Goal: Transaction & Acquisition: Purchase product/service

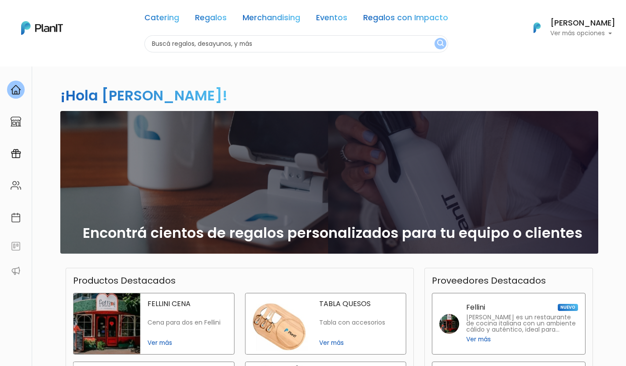
click at [592, 32] on p "Ver más opciones" at bounding box center [582, 33] width 65 height 6
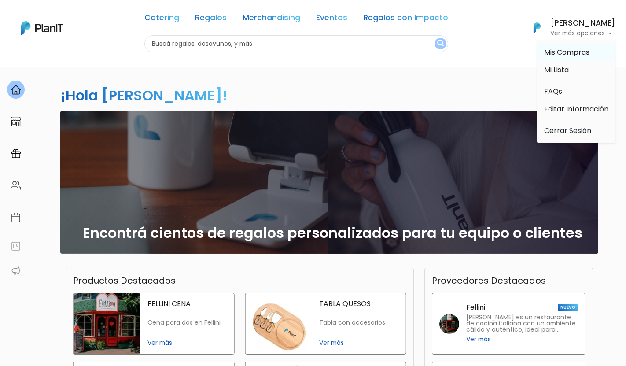
click at [573, 51] on span "Mis Compras" at bounding box center [566, 52] width 45 height 10
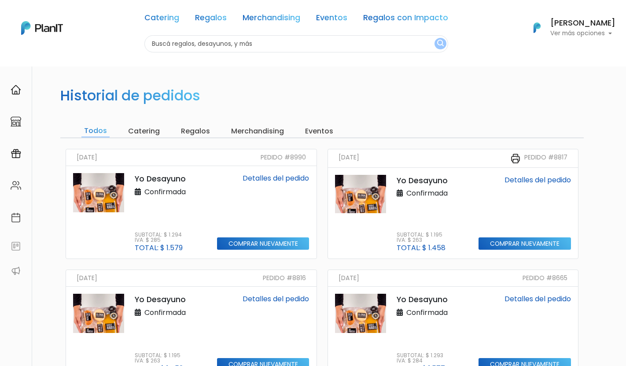
scroll to position [44, 0]
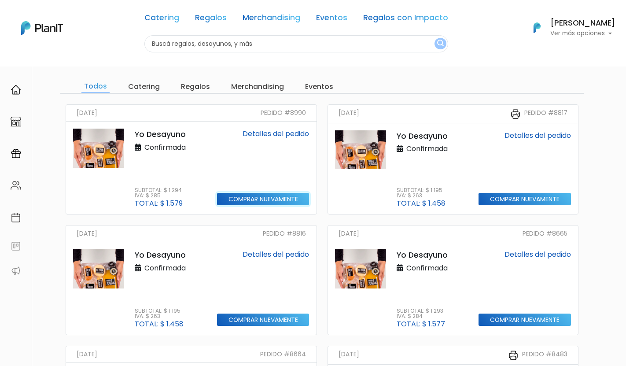
click at [240, 197] on input "Comprar nuevamente" at bounding box center [263, 199] width 92 height 13
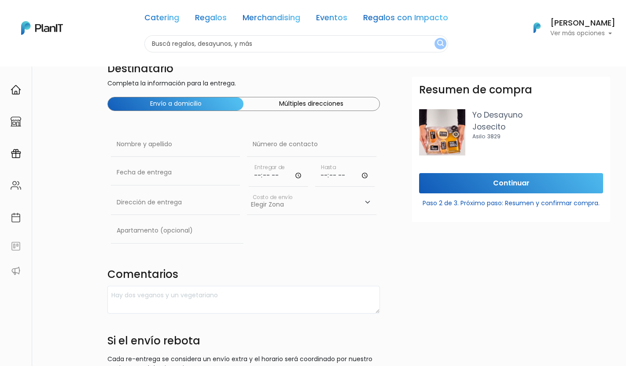
scroll to position [27, 0]
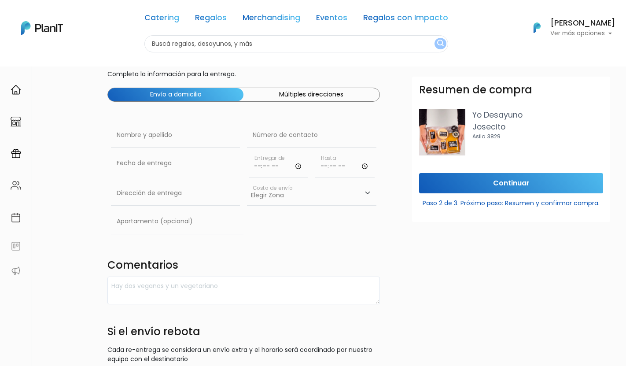
click at [279, 166] on input "time" at bounding box center [278, 164] width 59 height 26
click at [273, 165] on input "time" at bounding box center [278, 164] width 59 height 26
click at [260, 168] on input "time" at bounding box center [278, 164] width 59 height 26
click at [295, 166] on input "time" at bounding box center [278, 164] width 59 height 26
click at [255, 169] on input "time" at bounding box center [278, 164] width 59 height 26
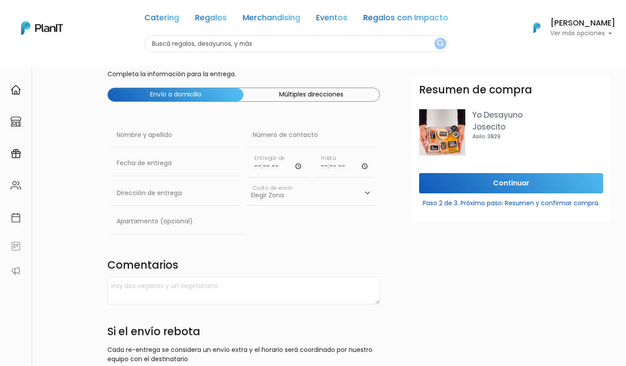
click at [261, 168] on input "time" at bounding box center [278, 164] width 59 height 26
click at [276, 167] on input "time" at bounding box center [278, 164] width 59 height 26
click at [298, 167] on input "time" at bounding box center [278, 164] width 59 height 26
click at [291, 158] on input "time" at bounding box center [278, 164] width 59 height 26
click at [169, 157] on input "text" at bounding box center [175, 163] width 129 height 25
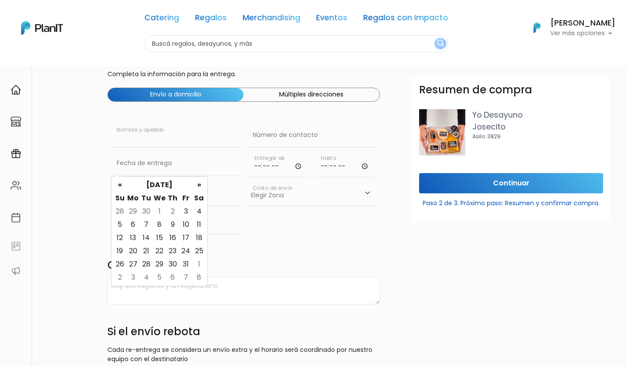
click at [181, 134] on input "text" at bounding box center [175, 135] width 129 height 25
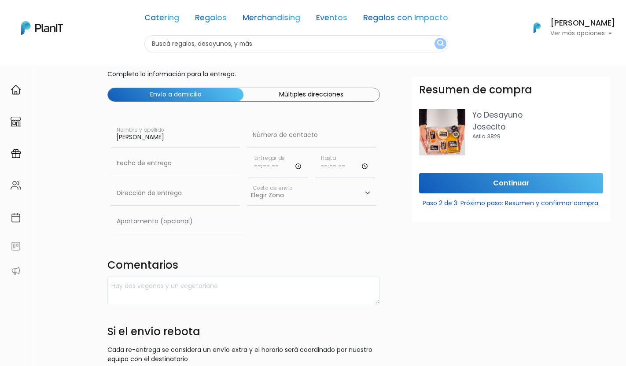
type input "Rodrigo Turell"
click at [269, 132] on input "text" at bounding box center [311, 135] width 129 height 25
paste input "098 30 31 26"
type input "098 30 31 26"
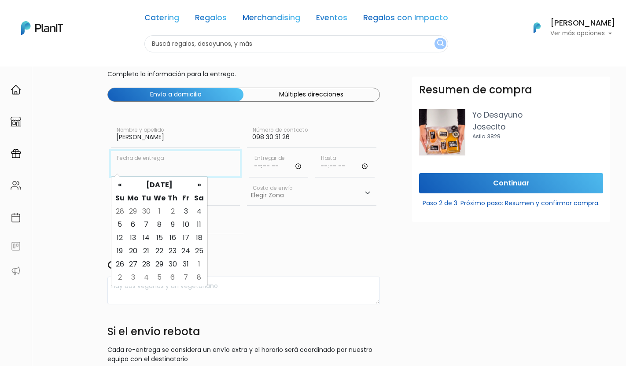
click at [176, 170] on input "text" at bounding box center [175, 163] width 129 height 25
click at [197, 183] on th "»" at bounding box center [198, 184] width 13 height 13
click at [196, 228] on td "8" at bounding box center [198, 224] width 13 height 13
type input "08/11/2025"
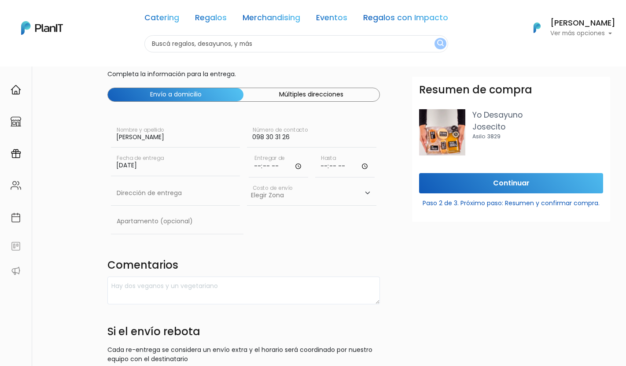
click at [263, 166] on input "time" at bounding box center [278, 164] width 59 height 26
click at [255, 166] on input "time" at bounding box center [278, 164] width 59 height 26
drag, startPoint x: 262, startPoint y: 169, endPoint x: 277, endPoint y: 169, distance: 15.0
click at [262, 169] on input "time" at bounding box center [278, 164] width 59 height 26
click at [292, 169] on input "time" at bounding box center [278, 164] width 59 height 26
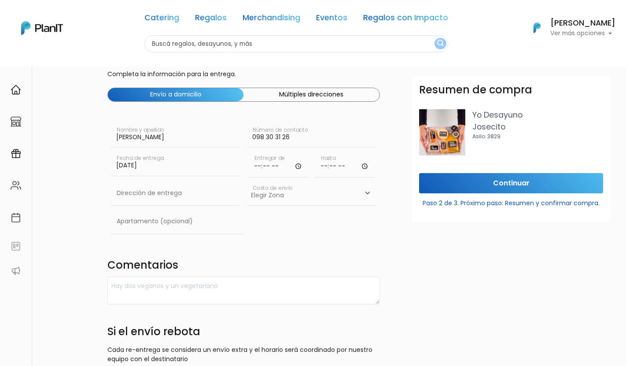
click at [298, 166] on input "time" at bounding box center [278, 164] width 59 height 26
type input "10:00"
click at [331, 169] on input "time" at bounding box center [344, 164] width 59 height 26
click at [325, 167] on input "time" at bounding box center [344, 164] width 59 height 26
click at [366, 166] on input "time" at bounding box center [344, 164] width 59 height 26
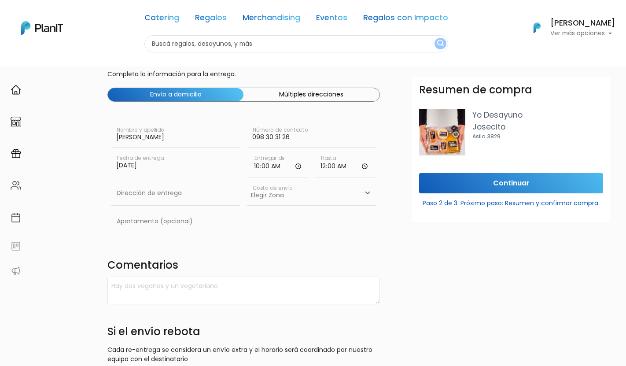
click at [419, 232] on div "Resumen de compra Yo Desayuno Josecito Asilo 3829 Continuar Paso 2 de 3. Próxim…" at bounding box center [511, 260] width 209 height 366
click at [346, 167] on input "00:00" at bounding box center [344, 164] width 59 height 26
click at [347, 167] on input "00:00" at bounding box center [344, 164] width 59 height 26
click at [359, 167] on input "00:00" at bounding box center [344, 164] width 59 height 26
click at [364, 165] on input "00:00" at bounding box center [344, 164] width 59 height 26
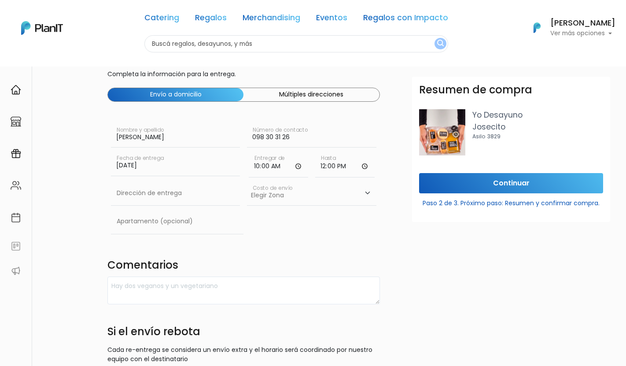
type input "12:00"
click at [412, 226] on div "Resumen de compra Yo Desayuno Josecito Asilo 3829 Continuar Paso 2 de 3. Próxim…" at bounding box center [511, 260] width 209 height 366
click at [182, 191] on input "text" at bounding box center [175, 193] width 129 height 25
paste input "Colón 1479"
type input "Colón 1479"
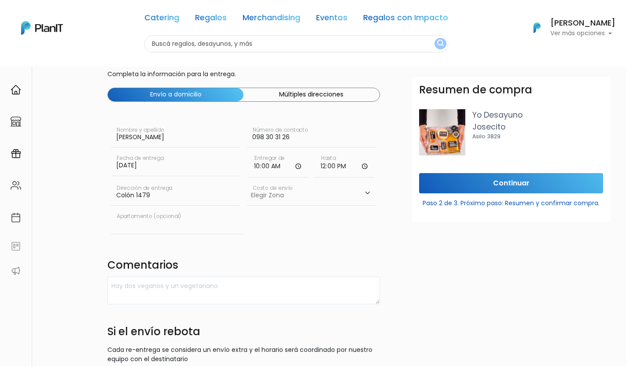
click at [180, 221] on input "text" at bounding box center [177, 221] width 132 height 25
type input "201"
click at [296, 197] on select "Elegir Zona Zona américa- $600 Oficina- $0 Montevideo- $250" at bounding box center [311, 193] width 129 height 25
select select "10"
click at [247, 181] on select "Elegir Zona Zona américa- $600 Oficina- $0 Montevideo- $250" at bounding box center [311, 193] width 129 height 25
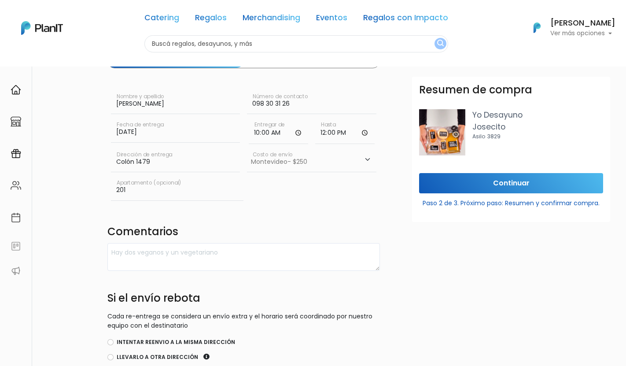
scroll to position [61, 0]
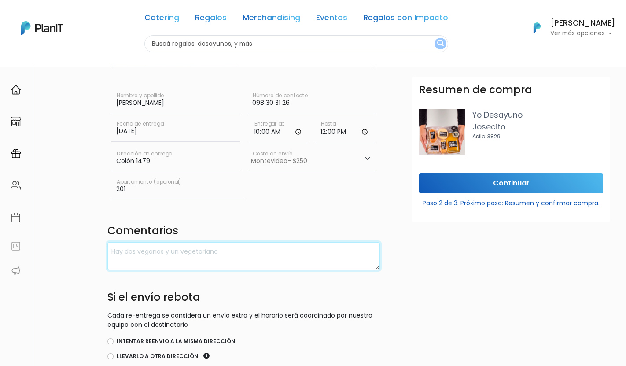
click at [239, 263] on textarea at bounding box center [243, 256] width 272 height 28
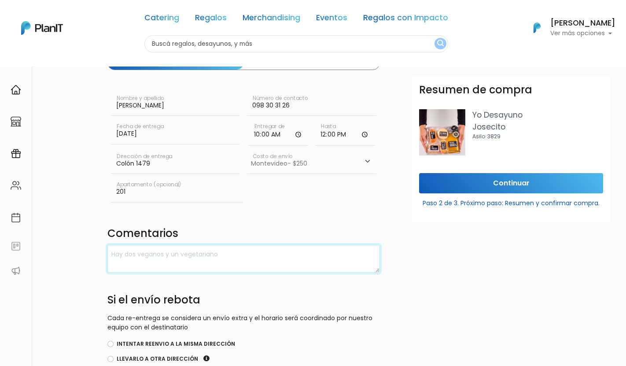
scroll to position [60, 0]
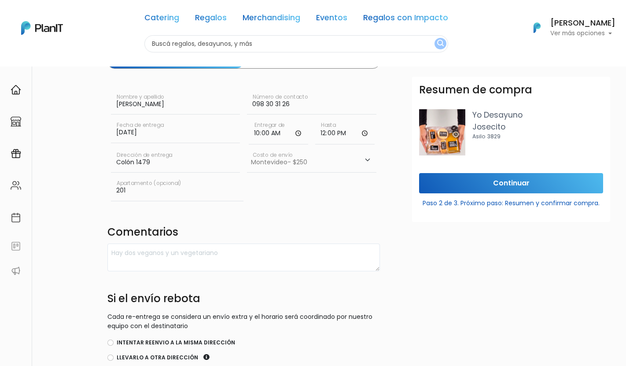
click at [234, 242] on div "Destinatario Completa la información para la entrega. Envío a domicilio Múltipl…" at bounding box center [243, 204] width 283 height 374
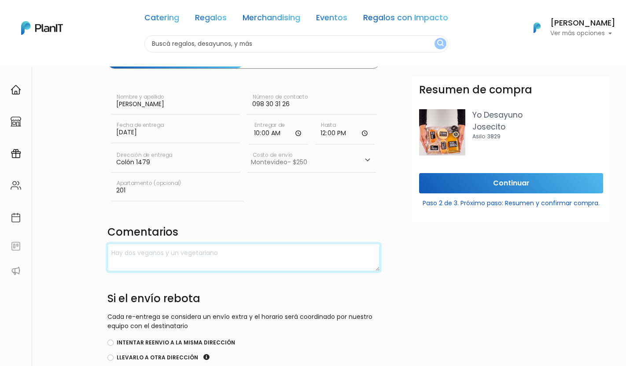
click at [223, 254] on textarea at bounding box center [243, 257] width 272 height 28
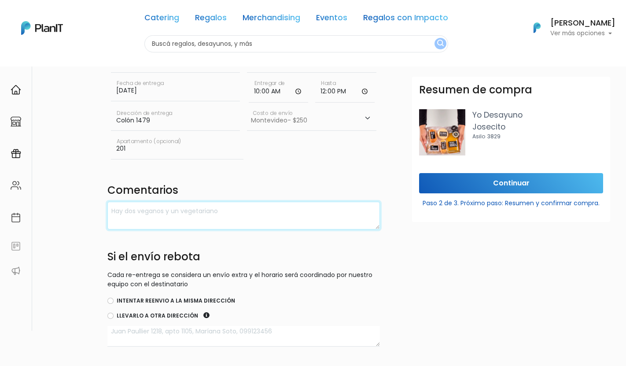
scroll to position [107, 0]
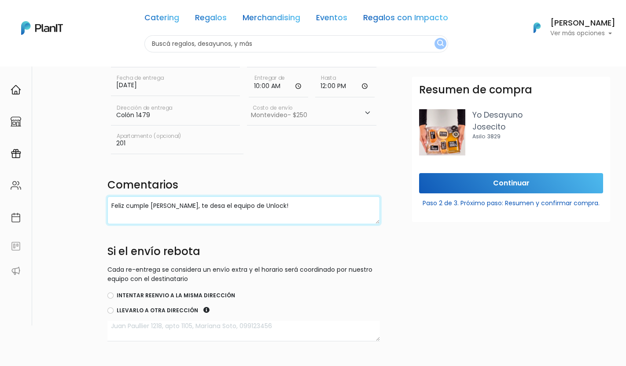
click at [188, 203] on textarea "Feliz cumple Rodri, te desa el equipo de Unlock!" at bounding box center [243, 210] width 272 height 28
click at [294, 217] on textarea "Feliz cumple Rodri, te desea el equipo de Unlock!" at bounding box center [243, 210] width 272 height 28
drag, startPoint x: 308, startPoint y: 210, endPoint x: 109, endPoint y: 209, distance: 199.4
click at [109, 209] on textarea "Feliz cumple Rodri, te desea el equipo de Unlock!" at bounding box center [243, 210] width 272 height 28
paste textarea "¡Feliz cumple, Rodri! 🎉 El equipo de Unlock te desea un gran día. ¡Disfrutá el …"
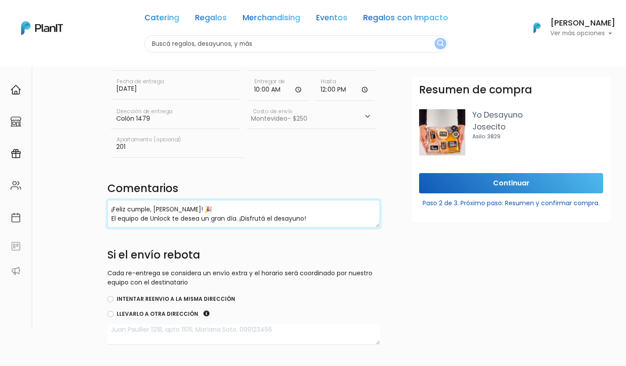
scroll to position [100, 0]
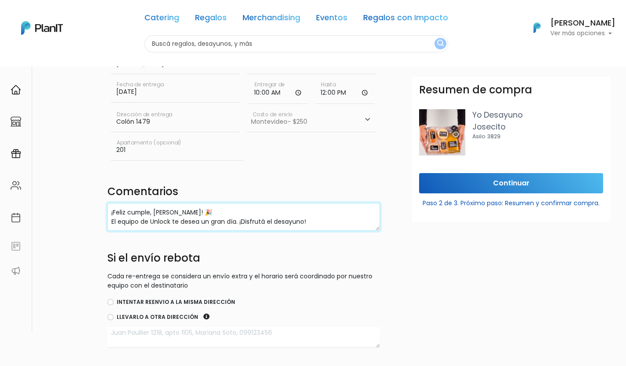
type textarea "¡Feliz cumple, Rodri! 🎉 El equipo de Unlock te desea un gran día. ¡Disfrutá el …"
click at [491, 189] on input "Continuar" at bounding box center [511, 183] width 184 height 21
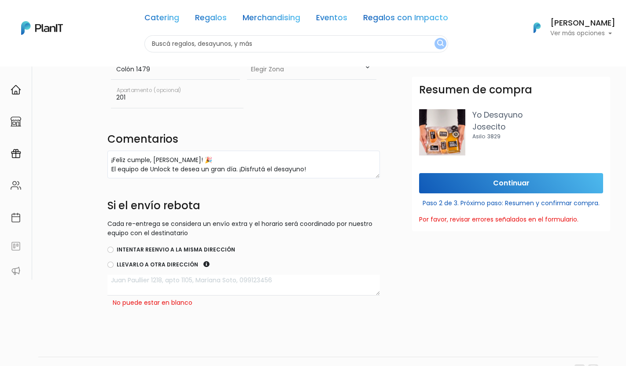
scroll to position [165, 0]
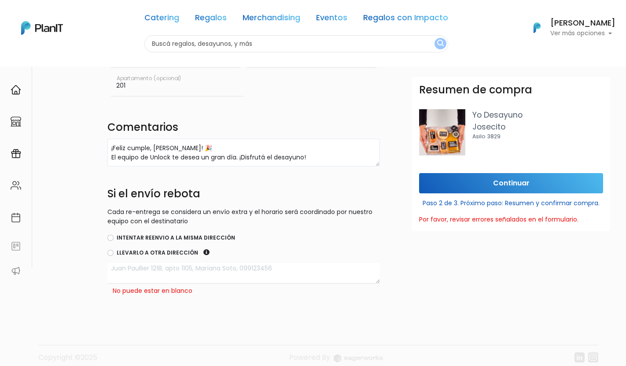
click at [216, 269] on textarea at bounding box center [243, 273] width 272 height 21
click at [112, 236] on input "Intentar reenvio a la misma dirección" at bounding box center [110, 238] width 6 height 6
radio input "true"
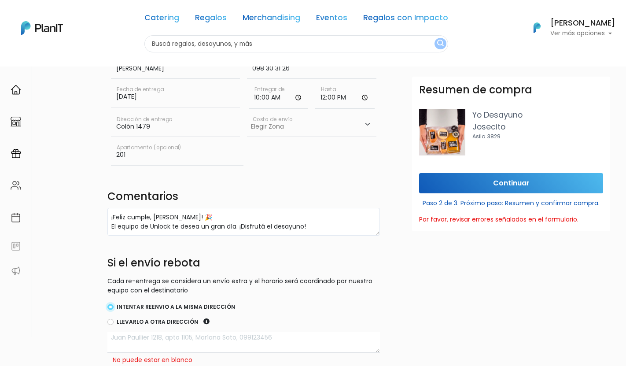
scroll to position [96, 0]
click at [338, 114] on select "Elegir Zona Zona américa- $600 Oficina- $0 Montevideo- $250" at bounding box center [311, 124] width 129 height 25
select select "10"
click at [247, 112] on select "Elegir Zona Zona américa- $600 Oficina- $0 Montevideo- $250" at bounding box center [311, 124] width 129 height 25
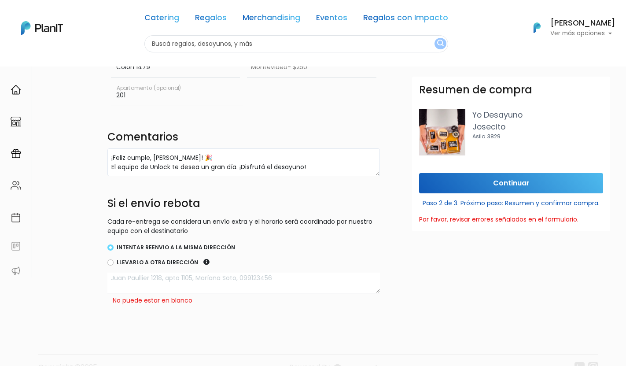
scroll to position [175, 0]
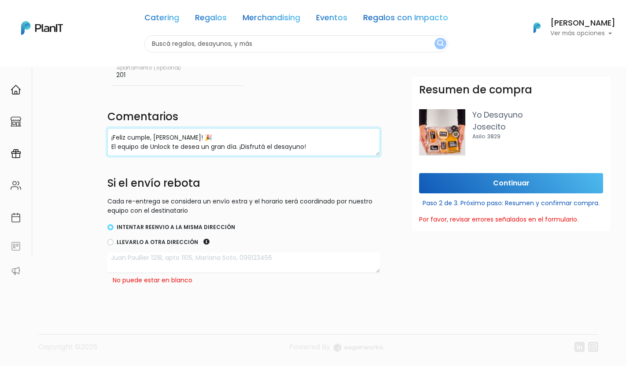
drag, startPoint x: 316, startPoint y: 147, endPoint x: 121, endPoint y: 121, distance: 197.1
click at [121, 121] on div "Destinatario Completa la información para la entrega. Envío a domicilio Múltipl…" at bounding box center [243, 92] width 283 height 383
click at [516, 185] on input "Continuar" at bounding box center [511, 183] width 184 height 21
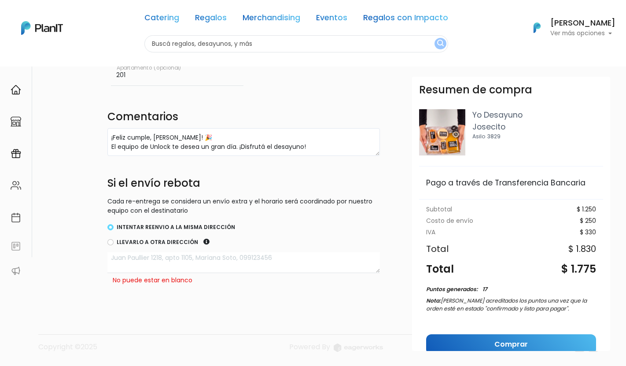
click at [165, 260] on textarea at bounding box center [243, 262] width 272 height 21
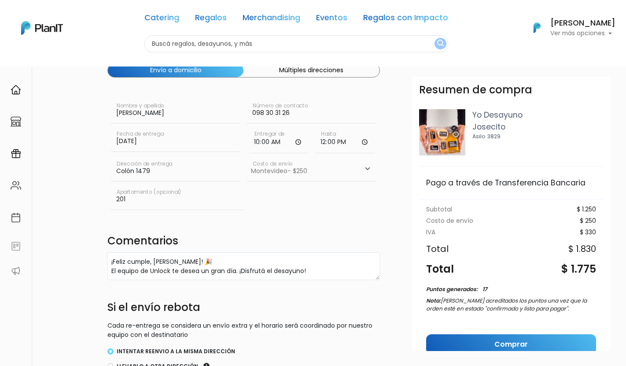
scroll to position [50, 0]
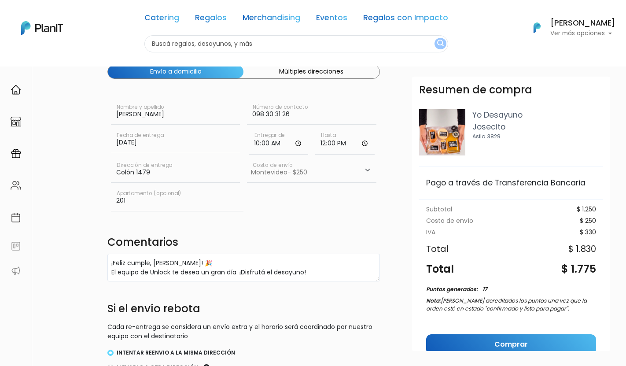
click at [154, 172] on input "Colón 1479" at bounding box center [175, 170] width 129 height 25
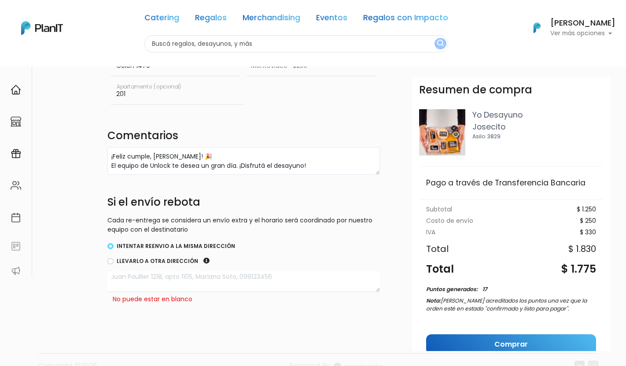
click at [144, 283] on textarea at bounding box center [243, 281] width 272 height 21
paste textarea "Colón 1479"
type textarea "Colón 1479"
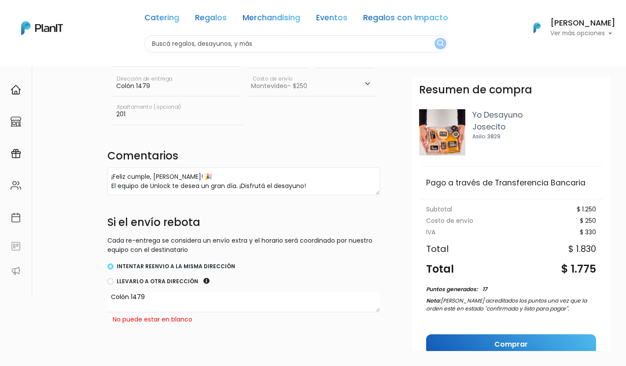
scroll to position [129, 0]
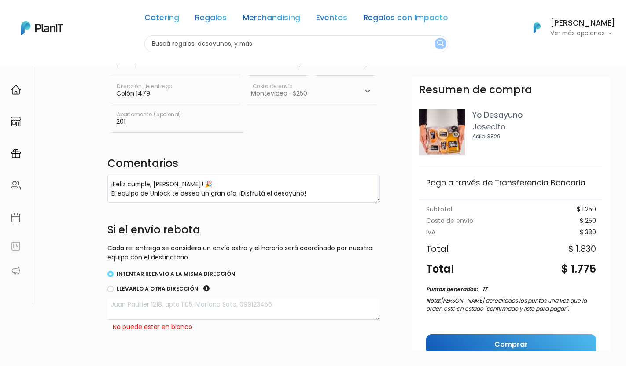
paste textarea "Colón 1479"
click at [126, 121] on input "201" at bounding box center [177, 119] width 132 height 25
click at [178, 293] on div "Llevarlo a otra dirección" at bounding box center [243, 289] width 272 height 11
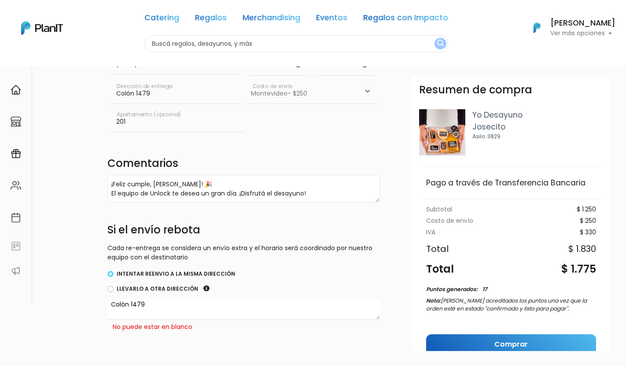
click at [178, 307] on textarea "Colón 1479" at bounding box center [243, 309] width 272 height 21
paste textarea "201"
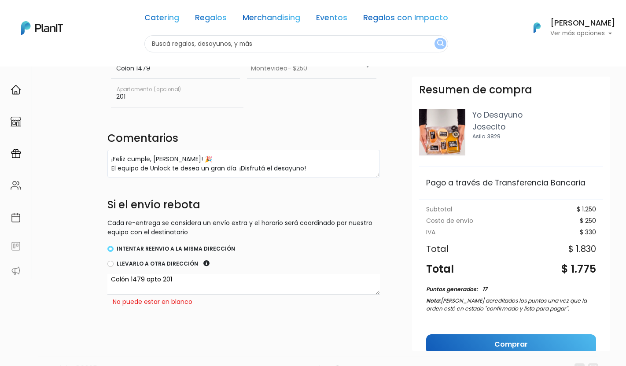
scroll to position [45, 0]
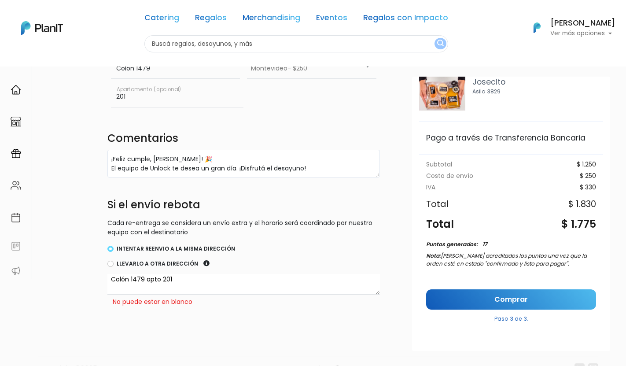
type textarea "Colón 1479 apto 201"
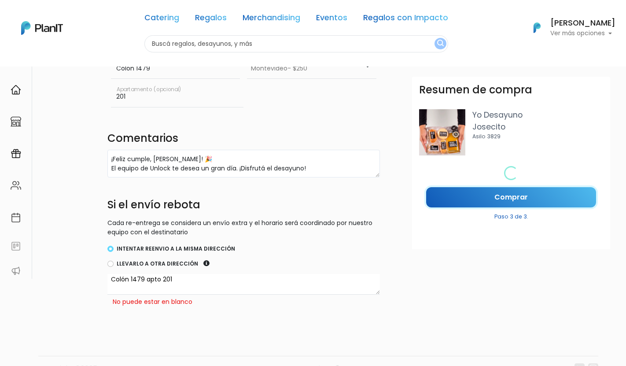
click at [501, 298] on div "Resumen de compra Yo Desayuno Josecito Asilo 3829 Loading... Pago a través de T…" at bounding box center [511, 214] width 198 height 274
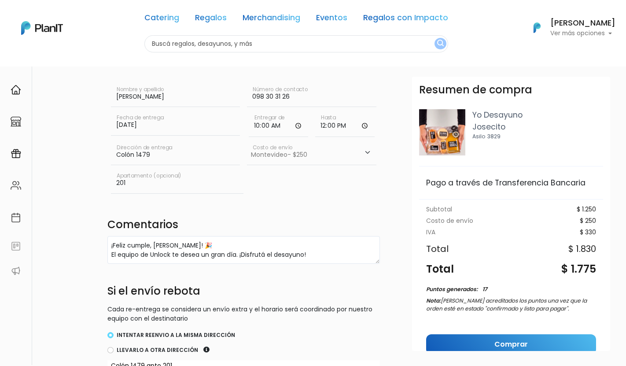
scroll to position [0, 0]
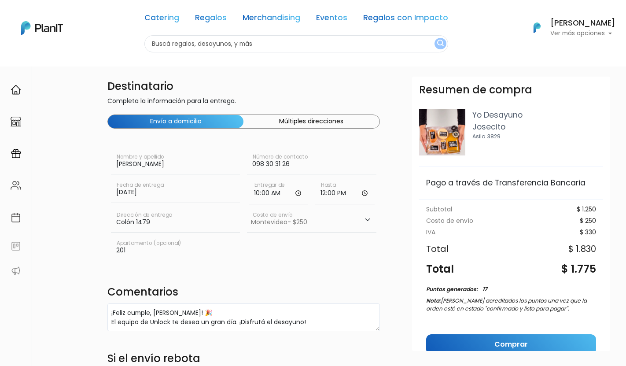
click at [580, 33] on p "Ver más opciones" at bounding box center [582, 33] width 65 height 6
click at [573, 52] on span "Mis Compras" at bounding box center [566, 52] width 45 height 10
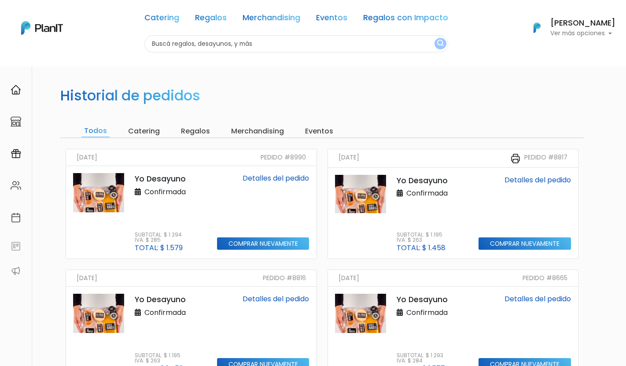
click at [236, 47] on input "text" at bounding box center [296, 43] width 304 height 17
type input "yo desayuno"
click at [434, 38] on button "submit" at bounding box center [440, 43] width 12 height 11
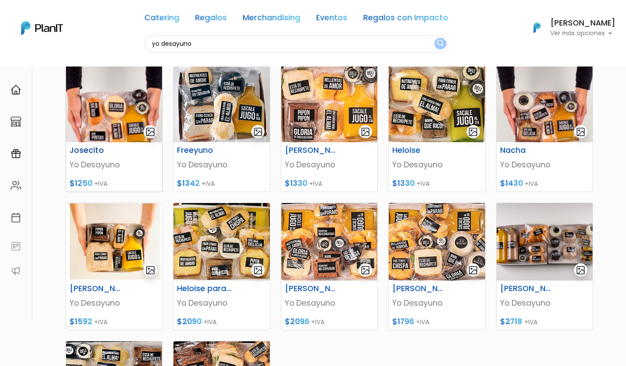
click at [93, 154] on h6 "Josecito" at bounding box center [97, 150] width 66 height 9
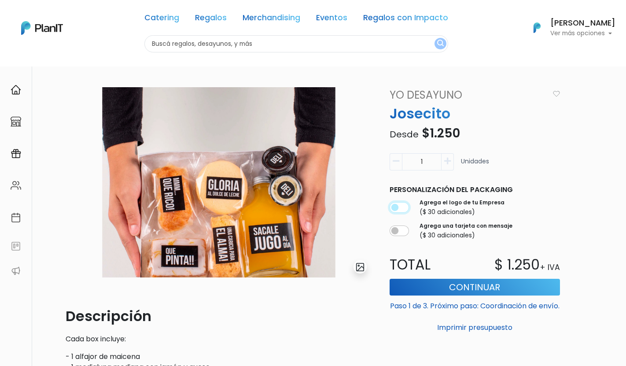
click at [402, 207] on input "checkbox" at bounding box center [399, 207] width 19 height 11
checkbox input "true"
click at [397, 235] on input "checkbox" at bounding box center [399, 230] width 19 height 11
checkbox input "true"
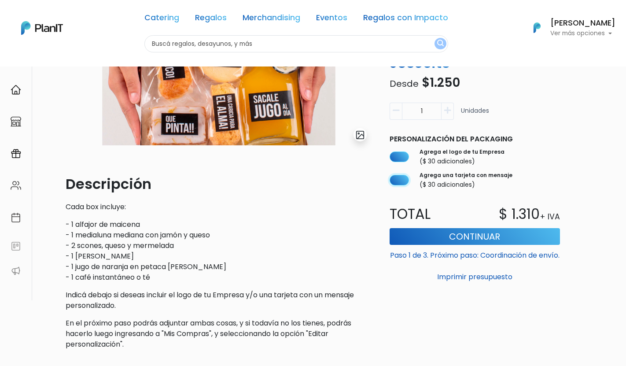
scroll to position [218, 0]
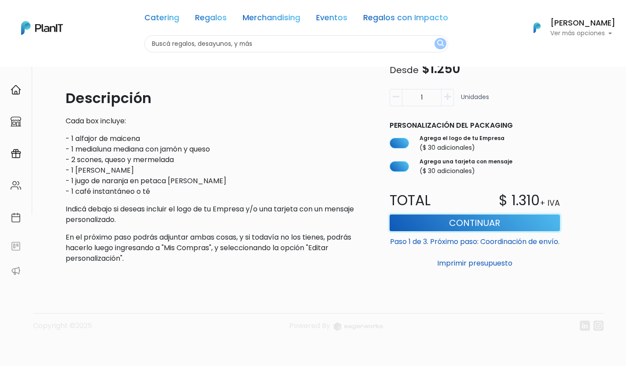
click at [445, 217] on button "Continuar" at bounding box center [475, 222] width 170 height 17
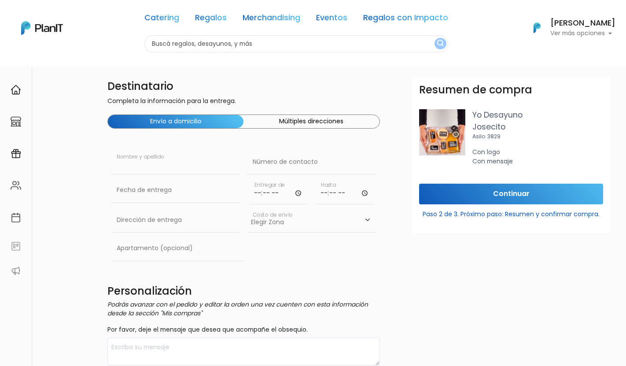
click at [182, 161] on input "text" at bounding box center [175, 162] width 129 height 25
type input "[PERSON_NAME]"
click at [282, 165] on input "text" at bounding box center [311, 162] width 129 height 25
paste input "098 30 31 26"
type input "098 30 31 26"
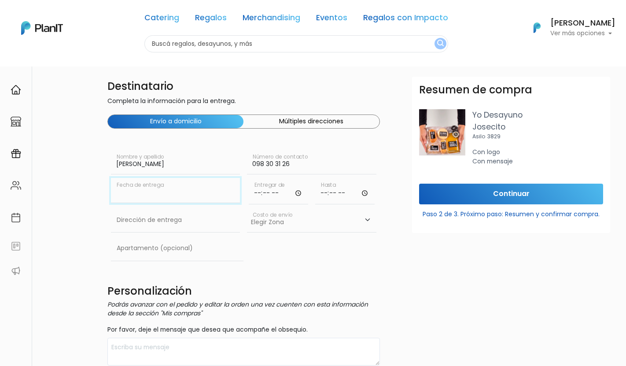
click at [157, 194] on input "text" at bounding box center [175, 190] width 129 height 25
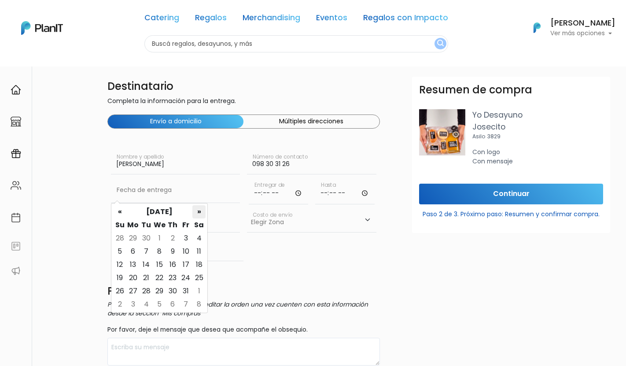
click at [195, 210] on th "»" at bounding box center [198, 211] width 13 height 13
click at [198, 253] on td "8" at bounding box center [198, 251] width 13 height 13
type input "[DATE]"
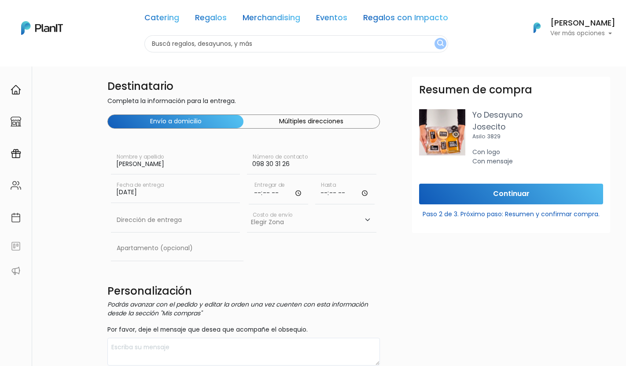
click at [267, 191] on input "time" at bounding box center [278, 191] width 59 height 26
click at [259, 191] on input "time" at bounding box center [278, 191] width 59 height 26
click at [297, 195] on input "time" at bounding box center [278, 191] width 59 height 26
type input "09:00"
click at [346, 159] on input "098 30 31 26" at bounding box center [311, 162] width 129 height 25
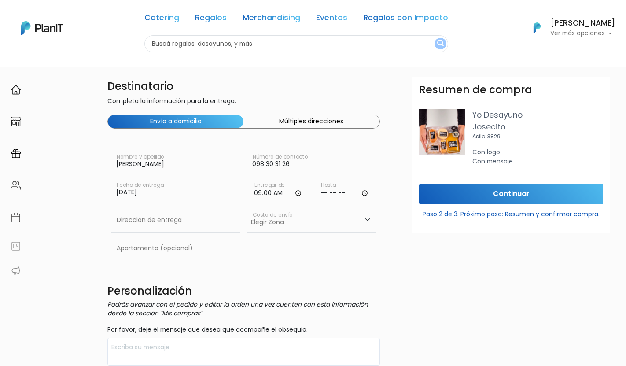
click at [363, 192] on input "time" at bounding box center [344, 191] width 59 height 26
type input "12:00"
click at [401, 165] on form "Destinatario Completa la información para la entrega. Envío a domicilio Múltipl…" at bounding box center [390, 359] width 566 height 564
click at [176, 220] on input "text" at bounding box center [175, 220] width 129 height 25
paste input "Colón 1479"
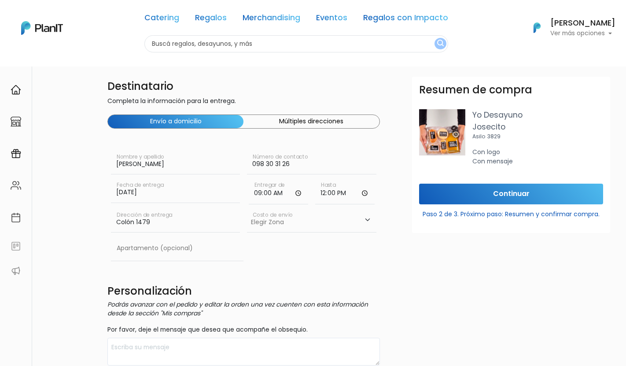
type input "Colón 1479"
click at [187, 247] on input "text" at bounding box center [177, 248] width 132 height 25
type input "201"
click at [302, 219] on select "Elegir [GEOGRAPHIC_DATA]- $600 Oficina- $0 [GEOGRAPHIC_DATA]- $250" at bounding box center [311, 220] width 129 height 25
select select "10"
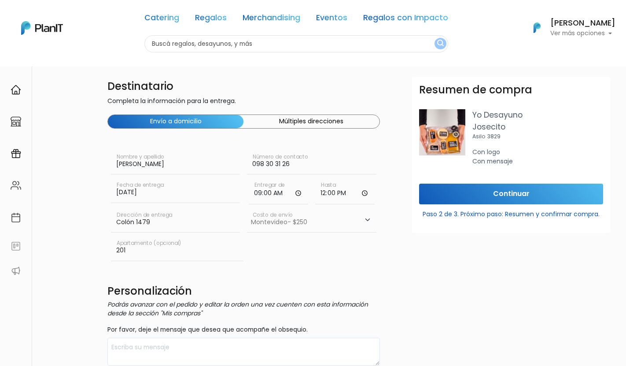
click at [247, 208] on select "Elegir [GEOGRAPHIC_DATA]- $600 Oficina- $0 [GEOGRAPHIC_DATA]- $250" at bounding box center [311, 220] width 129 height 25
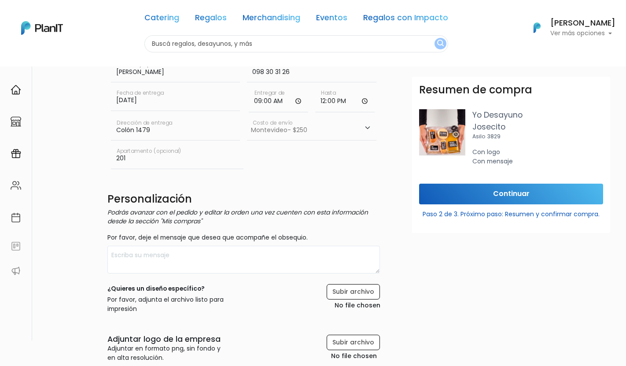
scroll to position [92, 0]
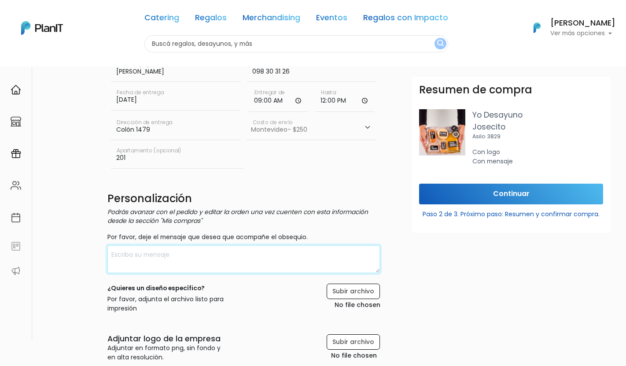
click at [210, 249] on textarea at bounding box center [243, 259] width 272 height 28
paste textarea "¡Feliz cumple, X! 🎉 El equipo de Unlock te desea un gran día. ¡Disfrutá el desa…"
click at [157, 254] on textarea "¡Feliz cumple, X! 🎉 El equipo de Unlock te desea un gran día. ¡Disfrutá el desa…" at bounding box center [243, 259] width 272 height 28
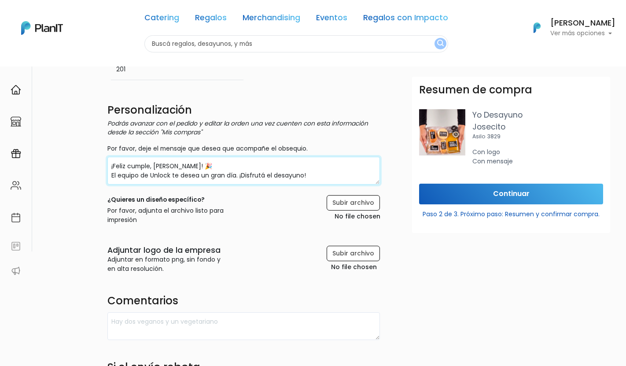
scroll to position [182, 0]
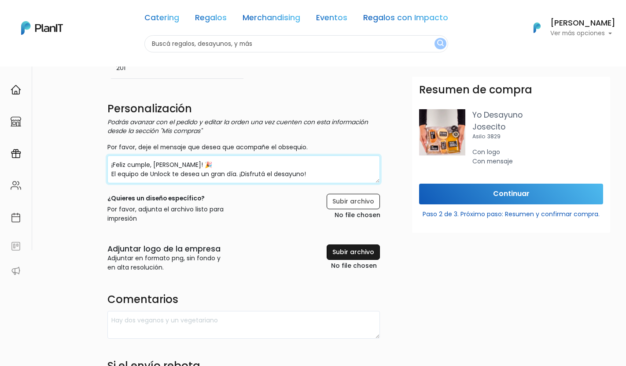
type textarea "¡Feliz cumple, [PERSON_NAME]! 🎉 El equipo de Unlock te desea un gran día. ¡Disf…"
click at [355, 250] on input "file" at bounding box center [332, 257] width 94 height 27
type input "C:\fakepath\UC - Black Isotype (1).png"
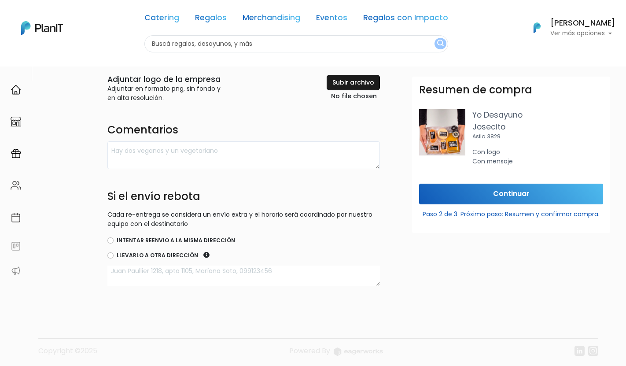
scroll to position [355, 0]
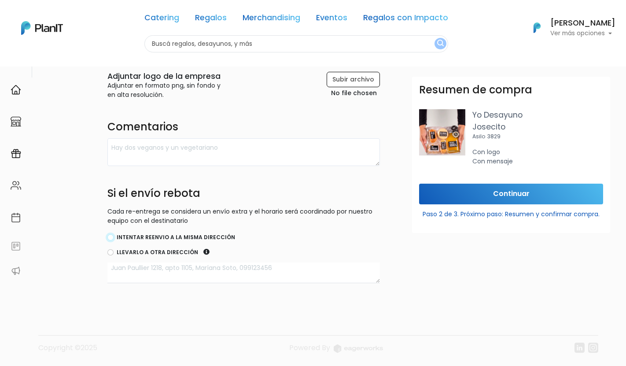
click at [112, 238] on input "Intentar reenvio a la misma dirección" at bounding box center [110, 237] width 6 height 6
radio input "true"
click at [500, 187] on input "Continuar" at bounding box center [511, 194] width 184 height 21
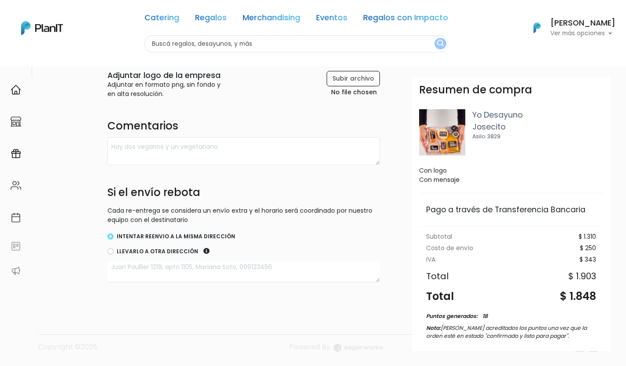
scroll to position [72, 0]
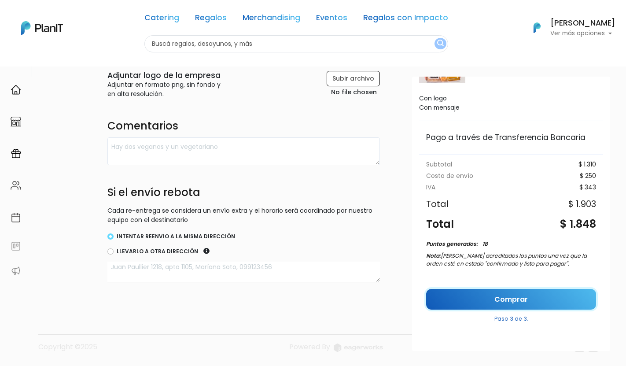
click at [502, 298] on link "Comprar" at bounding box center [511, 299] width 170 height 21
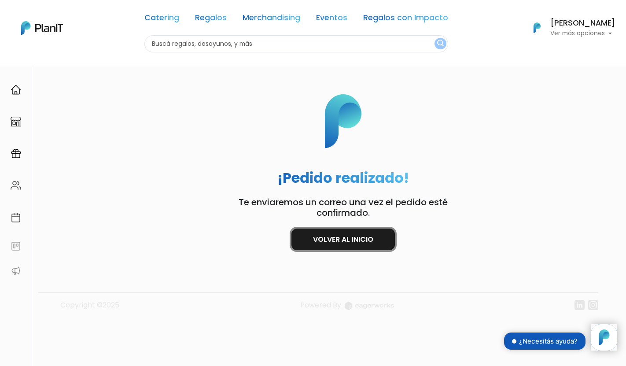
click at [350, 245] on link "Volver al inicio" at bounding box center [342, 239] width 103 height 22
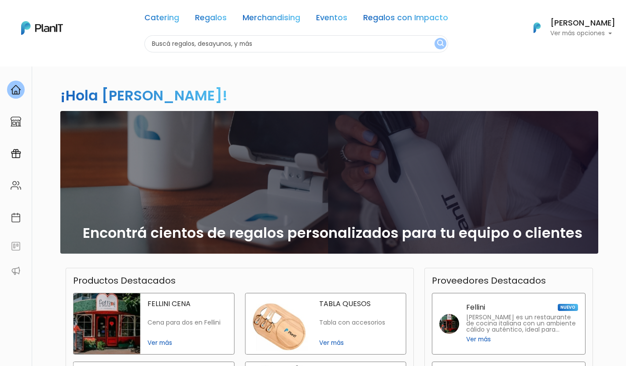
click at [226, 42] on input "text" at bounding box center [296, 43] width 304 height 17
type input "[PERSON_NAME]"
click at [434, 38] on button "submit" at bounding box center [440, 43] width 12 height 11
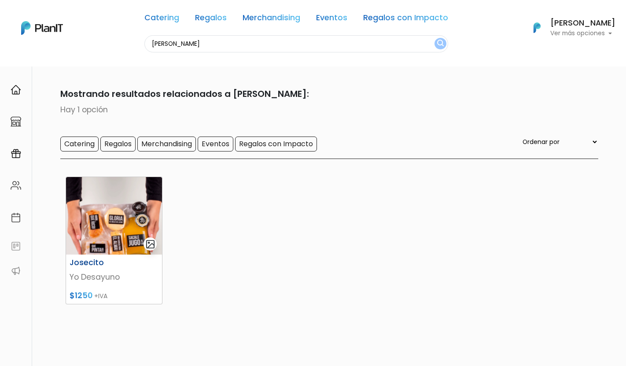
click at [85, 274] on p "Yo Desayuno" at bounding box center [114, 276] width 89 height 11
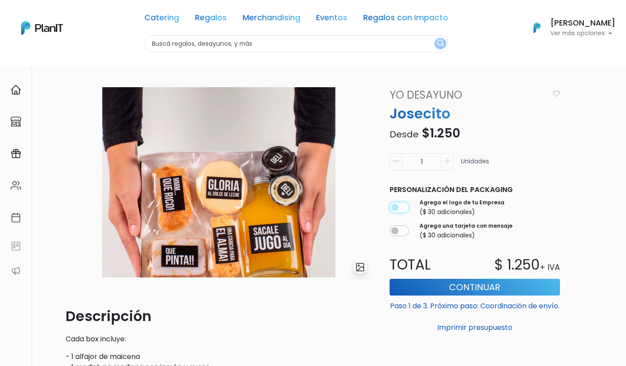
click at [397, 208] on input "checkbox" at bounding box center [399, 207] width 19 height 11
checkbox input "true"
click at [397, 230] on input "checkbox" at bounding box center [399, 230] width 19 height 11
checkbox input "true"
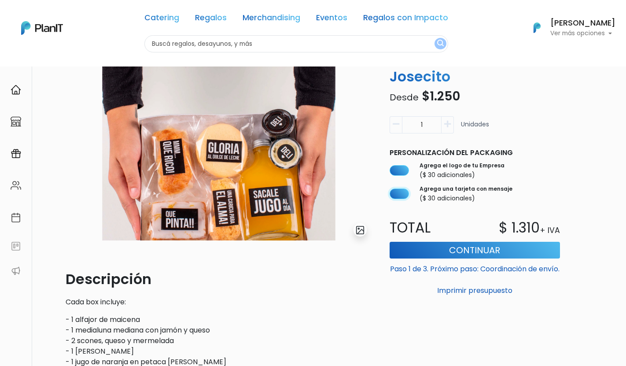
scroll to position [49, 0]
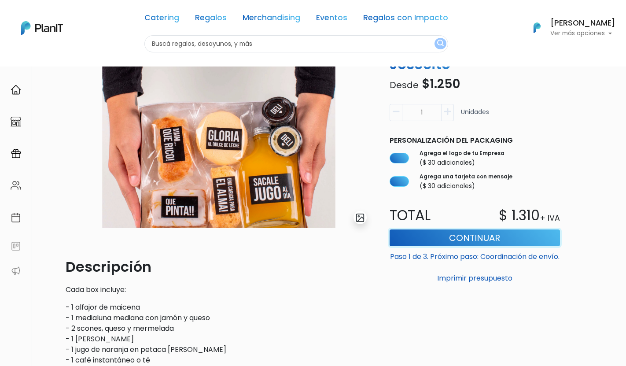
click at [465, 234] on button "Continuar" at bounding box center [475, 237] width 170 height 17
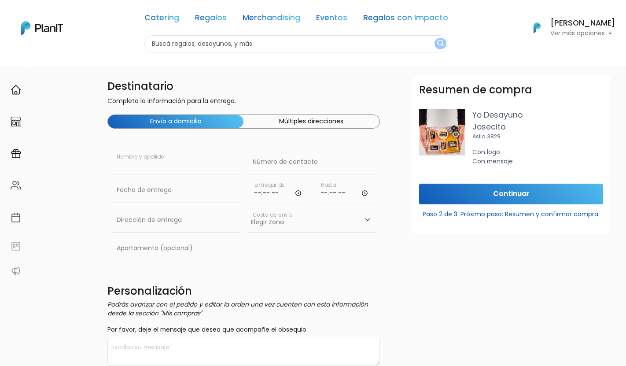
click at [157, 167] on input "text" at bounding box center [175, 162] width 129 height 25
type input "Santiago Juan"
paste input "096 729 943"
type input "096 729 943"
click at [159, 188] on input "text" at bounding box center [175, 190] width 129 height 25
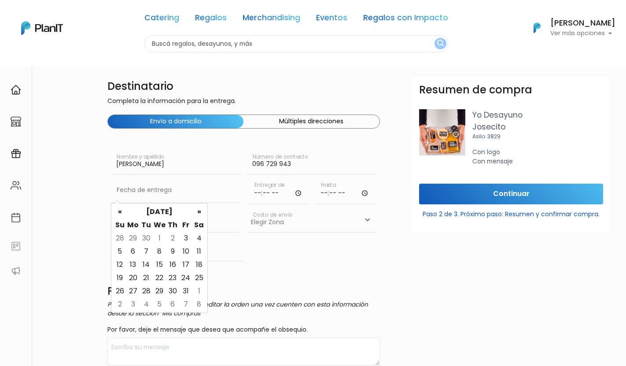
click at [197, 210] on th "»" at bounding box center [198, 211] width 13 height 13
click at [199, 264] on td "15" at bounding box center [198, 264] width 13 height 13
type input "15/11/2025"
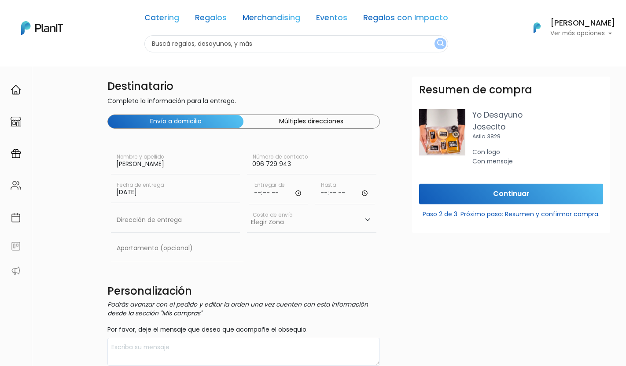
click at [267, 194] on input "time" at bounding box center [278, 191] width 59 height 26
click at [258, 192] on input "time" at bounding box center [278, 191] width 59 height 26
click at [296, 193] on input "time" at bounding box center [278, 191] width 59 height 26
type input "09:00"
click at [323, 195] on input "time" at bounding box center [344, 191] width 59 height 26
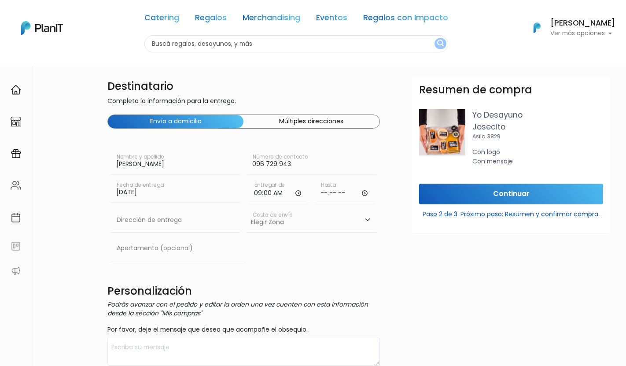
click at [327, 192] on input "time" at bounding box center [344, 191] width 59 height 26
click at [366, 191] on input "time" at bounding box center [344, 191] width 59 height 26
type input "12:00"
click at [394, 177] on form "Destinatario Completa la información para la entrega. Envío a domicilio Múltipl…" at bounding box center [390, 359] width 566 height 564
click at [182, 216] on input "text" at bounding box center [175, 220] width 129 height 25
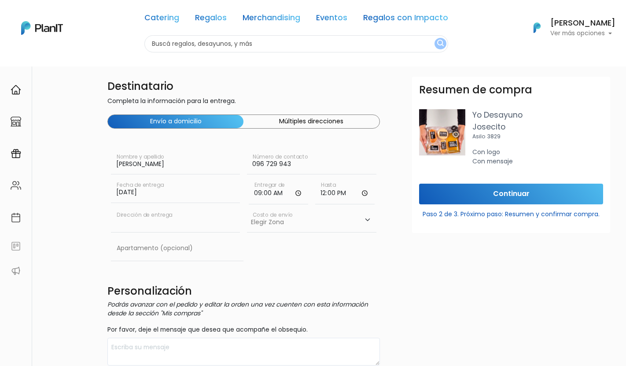
paste input "Julio Herrera y Reissig 574"
type input "Julio Herrera y Reissig 574"
click at [274, 221] on select "Elegir Zona Zona américa- $600 Oficina- $0 Montevideo- $250" at bounding box center [311, 220] width 129 height 25
select select "10"
click at [247, 208] on select "Elegir Zona Zona américa- $600 Oficina- $0 Montevideo- $250" at bounding box center [311, 220] width 129 height 25
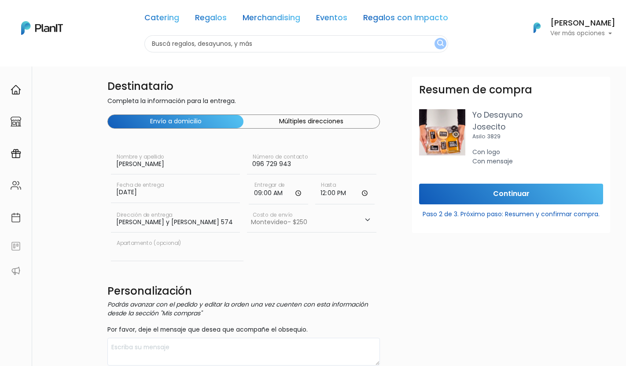
click at [151, 247] on input "text" at bounding box center [177, 248] width 132 height 25
type input "703"
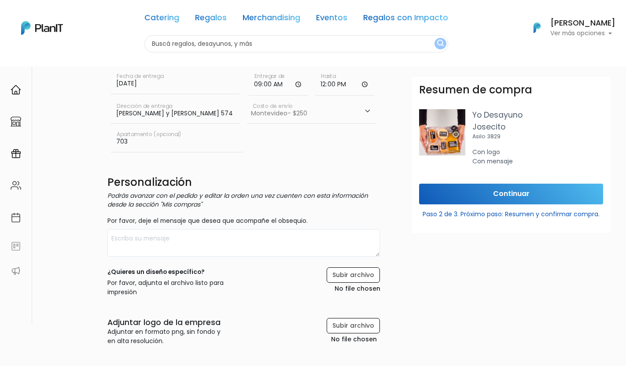
scroll to position [116, 0]
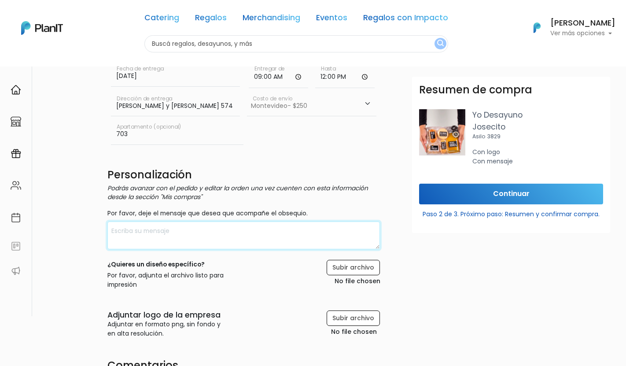
click at [185, 229] on textarea at bounding box center [243, 235] width 272 height 28
paste textarea "¡Feliz cumple, X! 🎉 El equipo de Unlock te desea un gran día. ¡Disfrutá el desa…"
click at [157, 229] on textarea "¡Feliz cumple, X! 🎉 El equipo de Unlock te desea un gran día. ¡Disfrutá el desa…" at bounding box center [243, 235] width 272 height 28
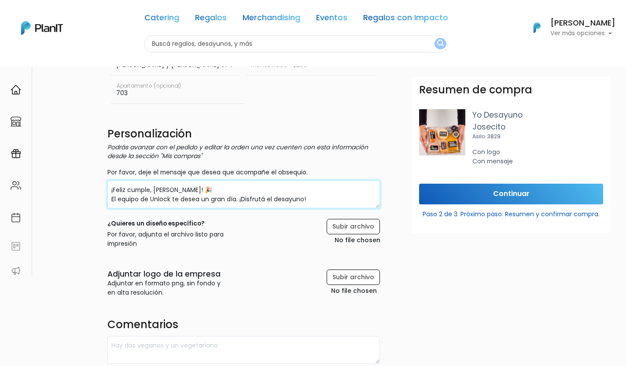
scroll to position [159, 0]
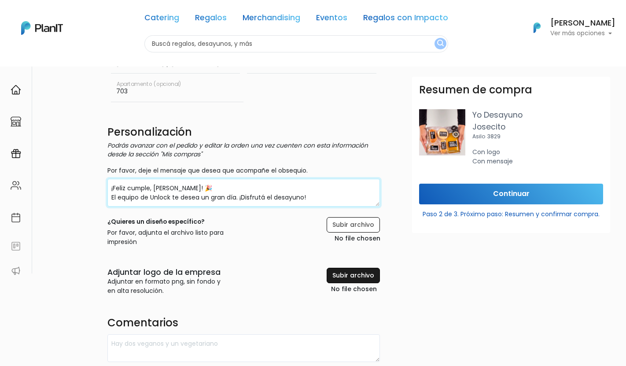
type textarea "¡Feliz cumple, Santi! 🎉 El equipo de Unlock te desea un gran día. ¡Disfrutá el …"
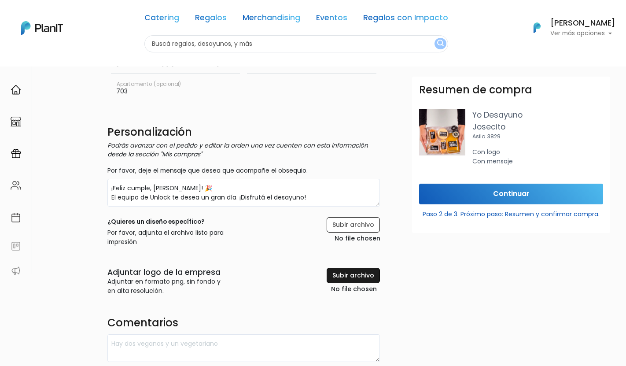
click at [343, 270] on input "file" at bounding box center [332, 281] width 94 height 27
type input "C:\fakepath\UC - Black Isotype (1).png"
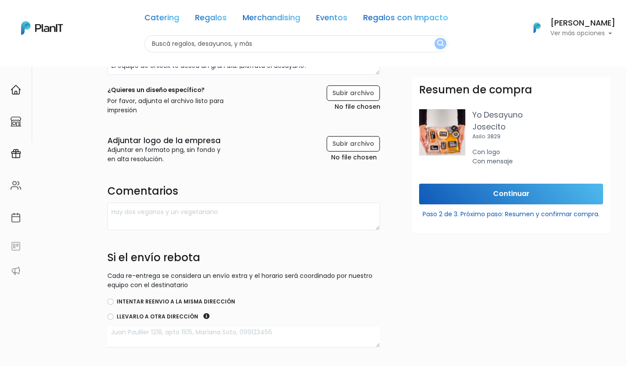
scroll to position [292, 0]
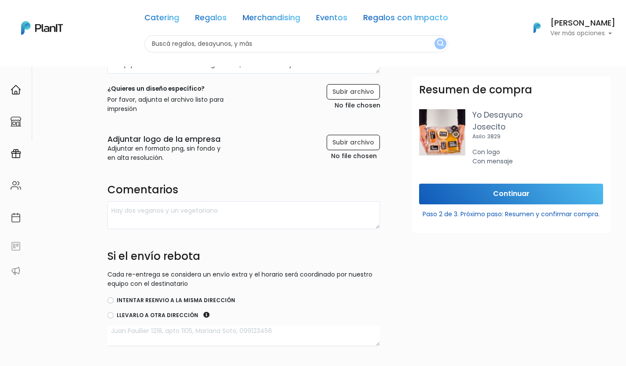
click at [106, 298] on div "Destinatario Completa la información para la entrega. Envío a domicilio Múltipl…" at bounding box center [243, 67] width 283 height 564
click at [114, 300] on div "Intentar reenvio a la misma dirección" at bounding box center [243, 300] width 272 height 11
click at [108, 299] on input "Intentar reenvio a la misma dirección" at bounding box center [110, 300] width 6 height 6
radio input "true"
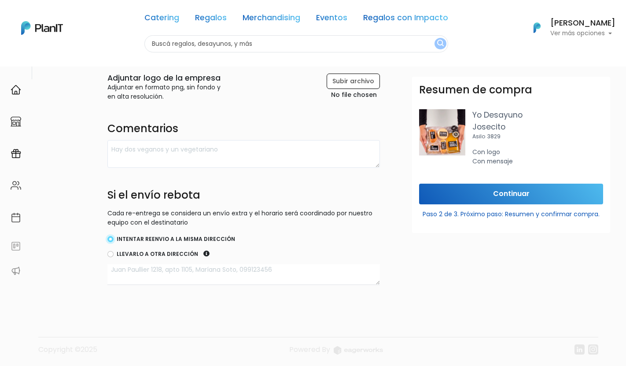
scroll to position [356, 0]
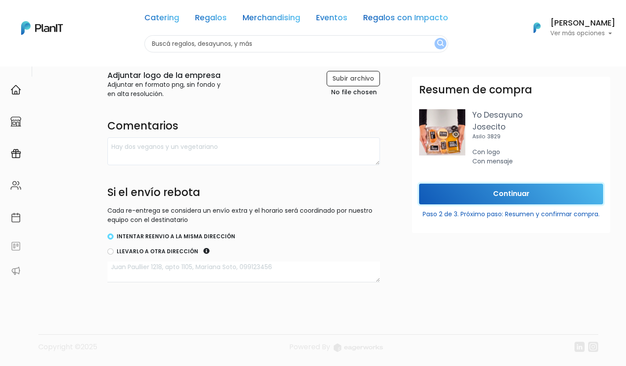
click at [492, 195] on input "Continuar" at bounding box center [511, 194] width 184 height 21
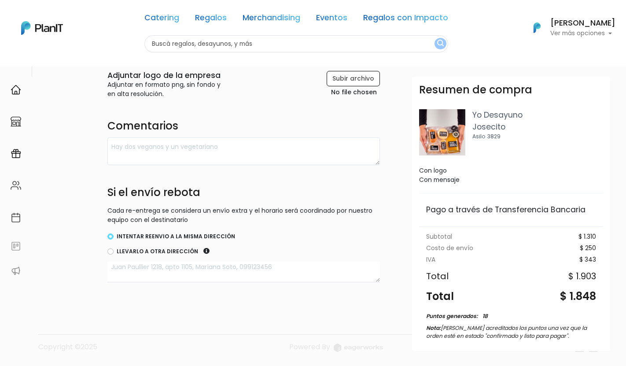
scroll to position [72, 0]
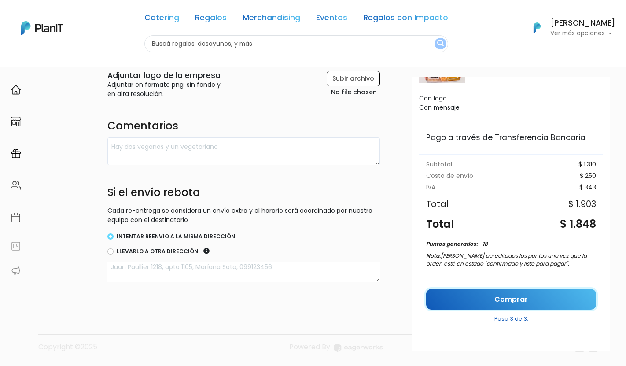
click at [496, 292] on link "Comprar" at bounding box center [511, 299] width 170 height 21
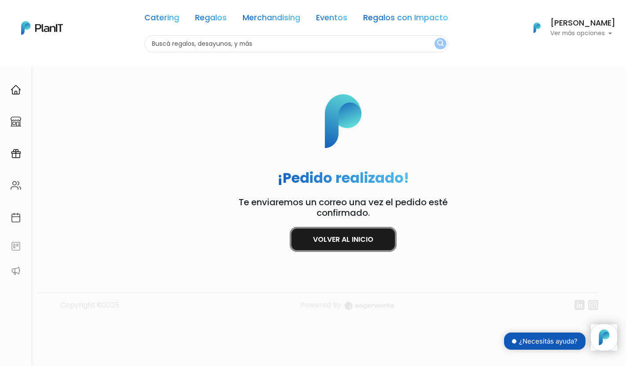
click at [344, 238] on link "Volver al inicio" at bounding box center [342, 239] width 103 height 22
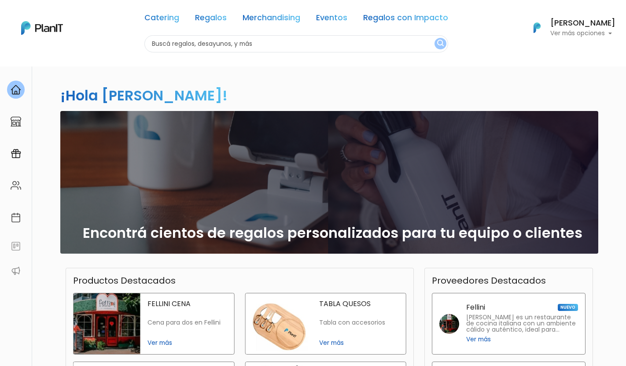
click at [257, 52] on input "text" at bounding box center [296, 43] width 304 height 17
type input "[PERSON_NAME]"
click at [434, 38] on button "submit" at bounding box center [440, 43] width 12 height 11
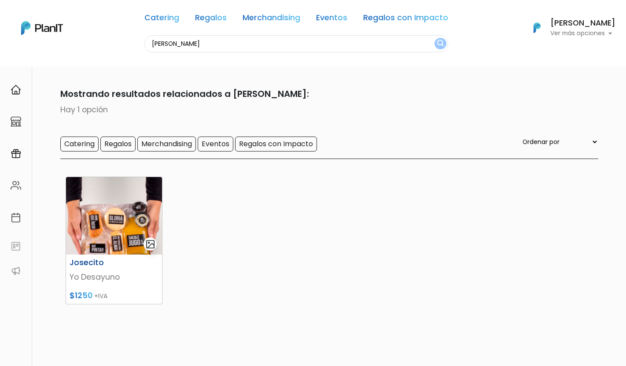
click at [94, 268] on div "Josecito" at bounding box center [113, 264] width 99 height 13
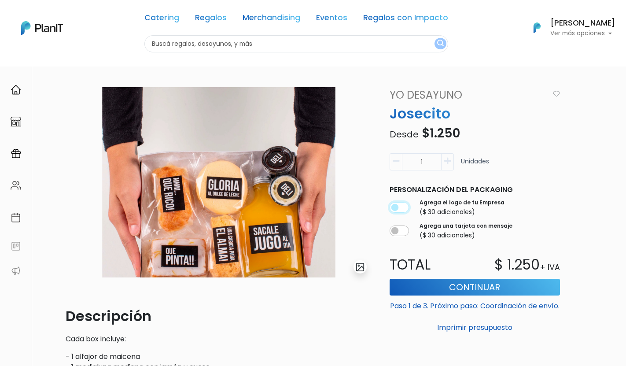
click at [401, 210] on input "checkbox" at bounding box center [399, 207] width 19 height 11
checkbox input "true"
click at [401, 230] on input "checkbox" at bounding box center [399, 230] width 19 height 11
checkbox input "true"
click at [476, 291] on button "Continuar" at bounding box center [475, 287] width 170 height 17
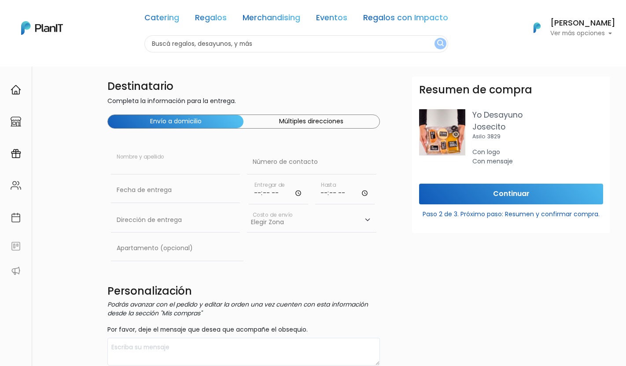
click at [153, 166] on input "text" at bounding box center [175, 162] width 129 height 25
type input "[PERSON_NAME]"
click at [287, 165] on input "text" at bounding box center [311, 162] width 129 height 25
paste input "091 468 705"
type input "091 468 705"
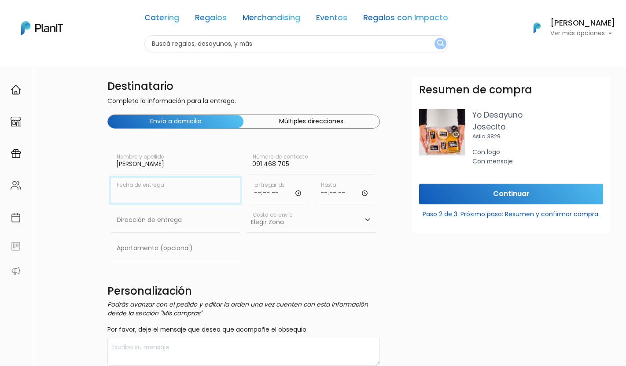
click at [163, 193] on input "text" at bounding box center [175, 190] width 129 height 25
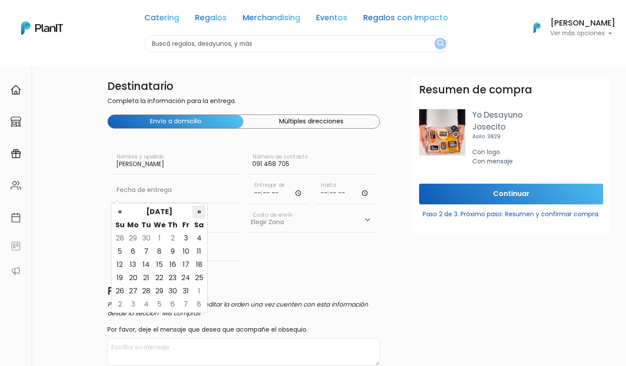
click at [195, 213] on th "»" at bounding box center [198, 211] width 13 height 13
click at [161, 288] on td "26" at bounding box center [159, 290] width 13 height 13
type input "26/11/2025"
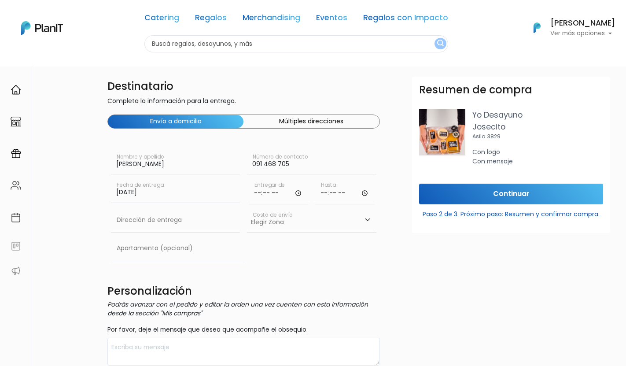
click at [261, 192] on input "time" at bounding box center [278, 191] width 59 height 26
click at [296, 193] on input "time" at bounding box center [278, 191] width 59 height 26
type input "09:00"
click at [341, 174] on input "091 468 705" at bounding box center [311, 162] width 129 height 25
click at [366, 191] on input "time" at bounding box center [344, 191] width 59 height 26
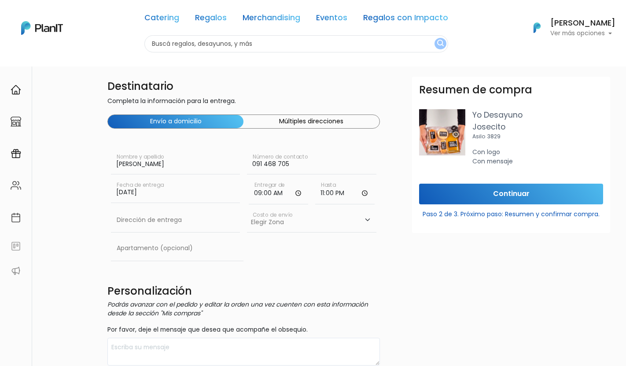
click at [418, 251] on div "Resumen de compra Yo Desayuno Josecito Asilo 3829 Con logo Con mensaje Continua…" at bounding box center [511, 260] width 209 height 366
click at [323, 191] on input "23:00" at bounding box center [344, 191] width 59 height 26
click at [368, 195] on input "23:00" at bounding box center [344, 191] width 59 height 26
type input "12:00"
click at [432, 248] on div "Resumen de compra Yo Desayuno Josecito Asilo 3829 Con logo Con mensaje Continua…" at bounding box center [511, 260] width 209 height 366
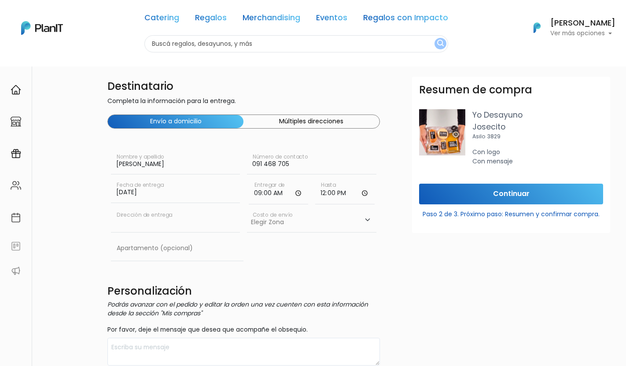
click at [174, 219] on input "text" at bounding box center [175, 220] width 129 height 25
paste input "21 de Setiembre 2686"
type input "21 de Setiembre 2686"
click at [165, 255] on input "text" at bounding box center [177, 248] width 132 height 25
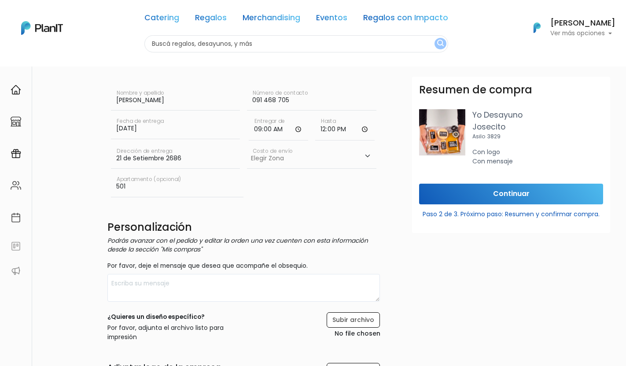
scroll to position [64, 0]
type input "501"
click at [298, 161] on select "Elegir Zona Zona américa- $600 Oficina- $0 Montevideo- $250" at bounding box center [311, 155] width 129 height 25
select select "10"
click at [247, 143] on select "Elegir Zona Zona américa- $600 Oficina- $0 Montevideo- $250" at bounding box center [311, 155] width 129 height 25
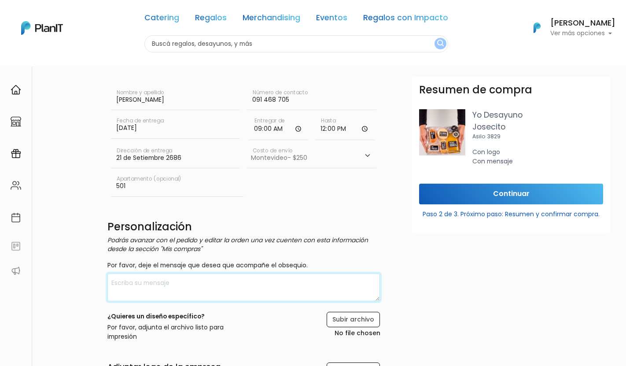
click at [186, 289] on textarea at bounding box center [243, 287] width 272 height 28
paste textarea "¡Feliz cumple, X! 🎉 El equipo de Unlock te desea un gran día. ¡Disfrutá el desa…"
click at [156, 282] on textarea "¡Feliz cumple, X! 🎉 El equipo de Unlock te desea un gran día. ¡Disfrutá el desa…" at bounding box center [243, 287] width 272 height 28
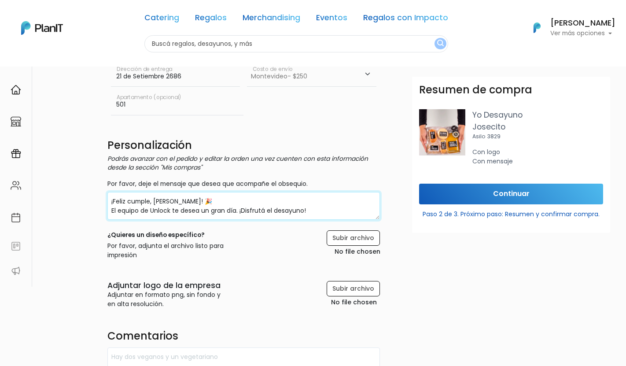
scroll to position [146, 0]
type textarea "¡Feliz cumple, Pablito! 🎉 El equipo de Unlock te desea un gran día. ¡Disfrutá e…"
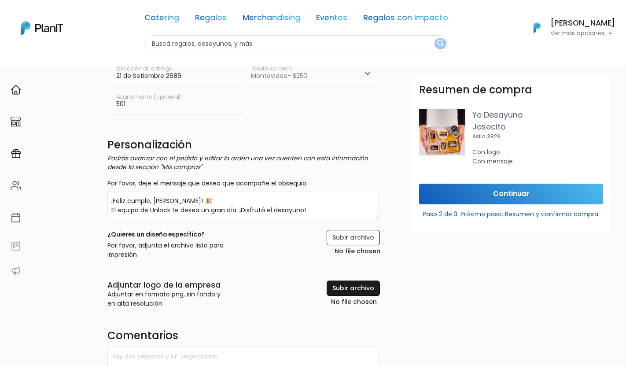
click at [345, 287] on input "file" at bounding box center [332, 293] width 94 height 27
type input "C:\fakepath\UC - Black Isotype (1).png"
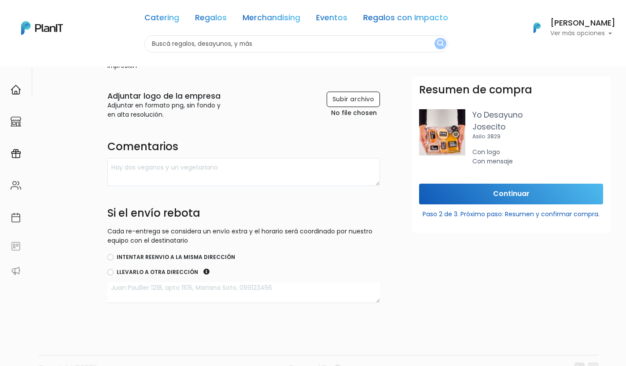
scroll to position [341, 0]
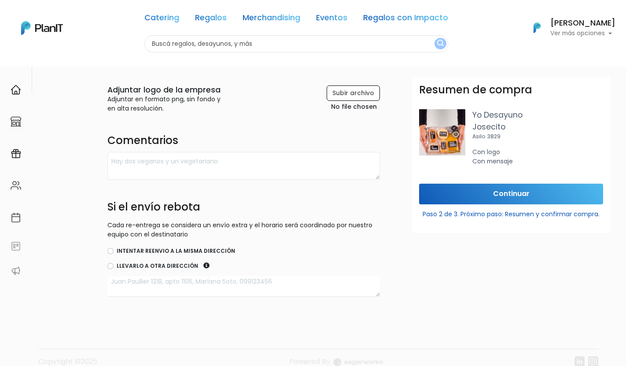
click at [111, 247] on div "Intentar reenvio a la misma dirección" at bounding box center [243, 251] width 272 height 11
click at [112, 250] on input "Intentar reenvio a la misma dirección" at bounding box center [110, 251] width 6 height 6
radio input "true"
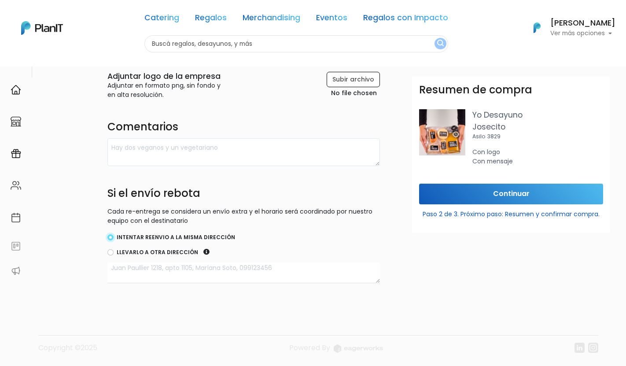
scroll to position [356, 0]
click at [526, 202] on input "Continuar" at bounding box center [511, 194] width 184 height 21
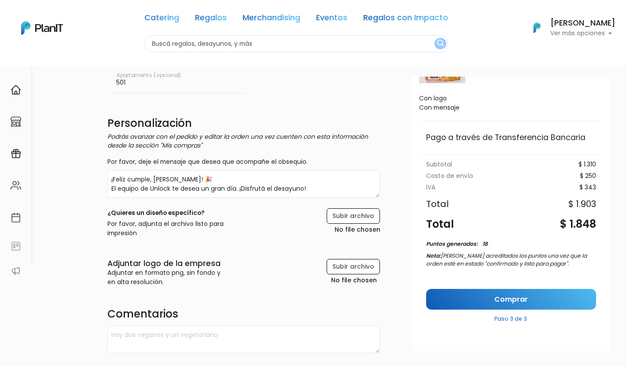
scroll to position [199, 0]
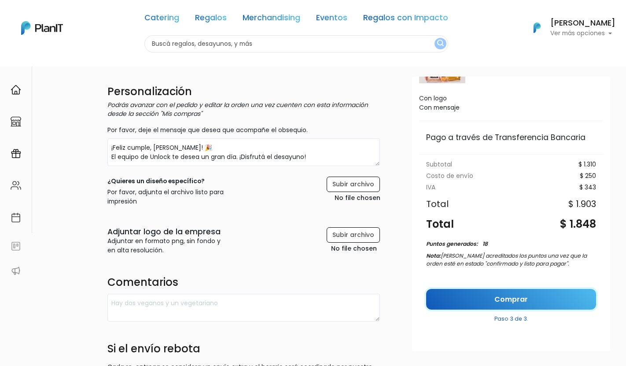
click at [500, 302] on link "Comprar" at bounding box center [511, 299] width 170 height 21
